Goal: Check status

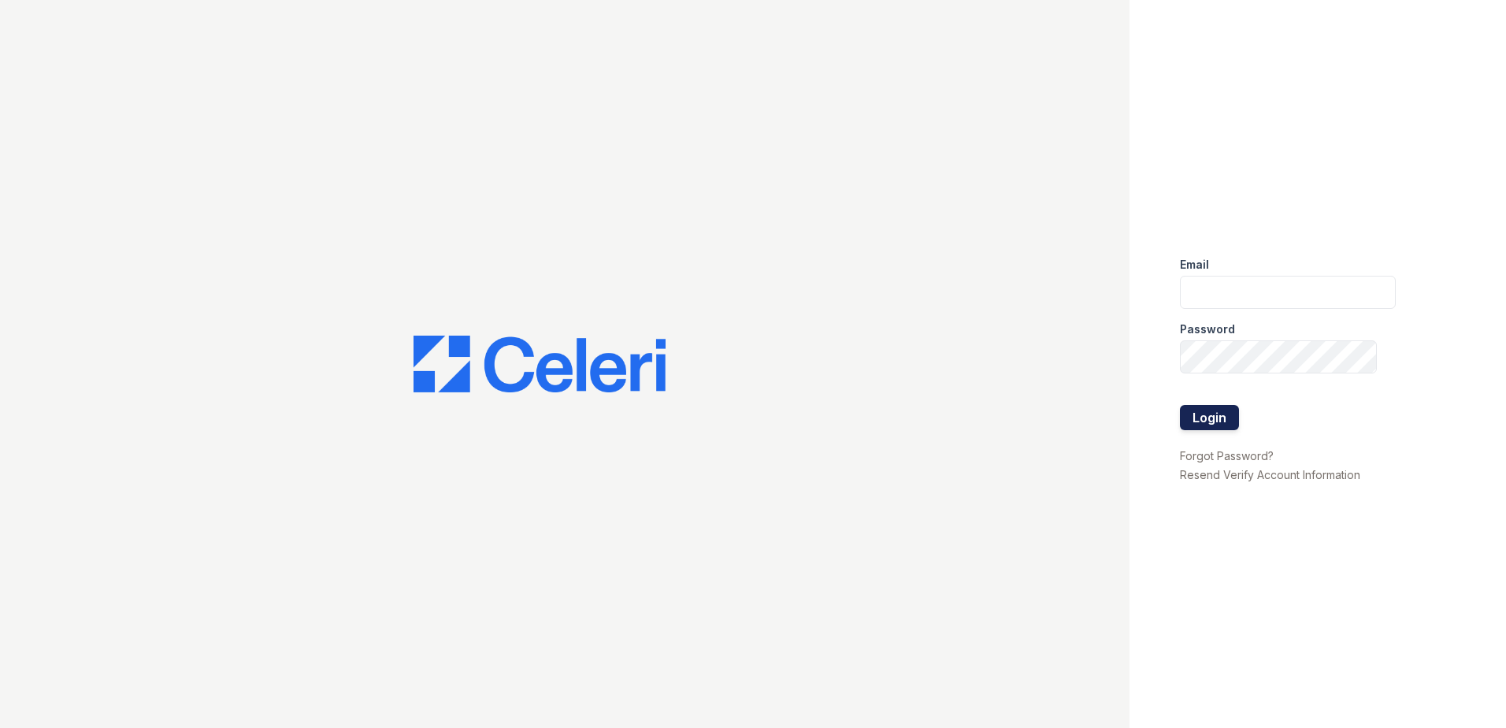
type input "sgasanov@trinity-pm.com"
click at [1197, 412] on button "Login" at bounding box center [1209, 417] width 59 height 25
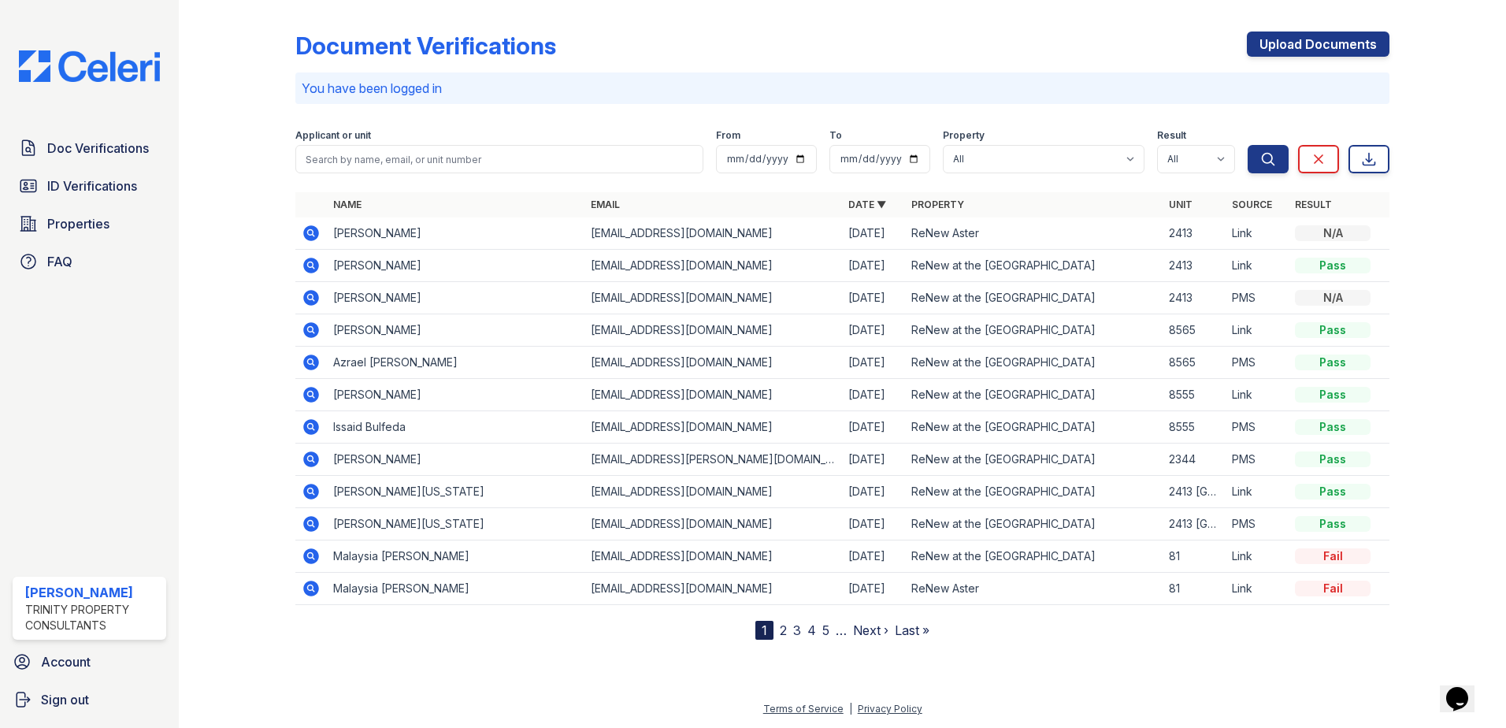
drag, startPoint x: 447, startPoint y: 232, endPoint x: 314, endPoint y: 225, distance: 133.3
click at [314, 225] on tr "[PERSON_NAME] [EMAIL_ADDRESS][DOMAIN_NAME] [DATE] ReNew Aster 2413 Link N/A" at bounding box center [842, 233] width 1094 height 32
copy td "[PERSON_NAME]"
